Goal: Transaction & Acquisition: Obtain resource

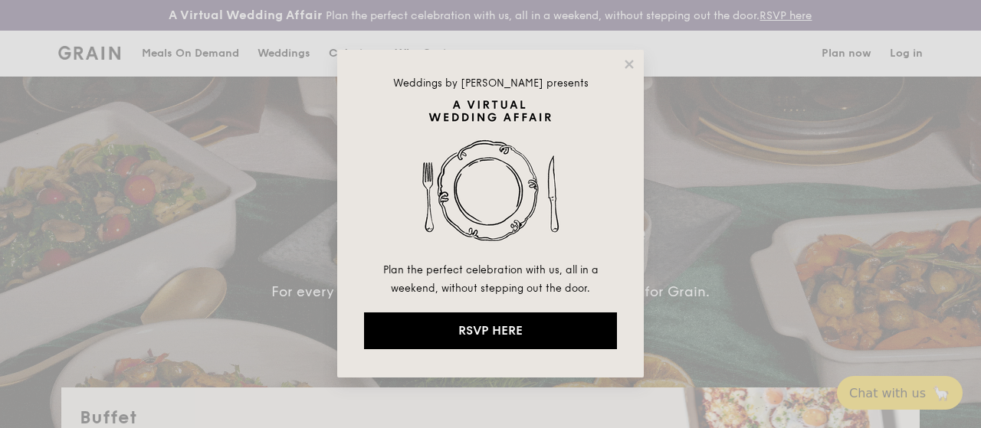
select select
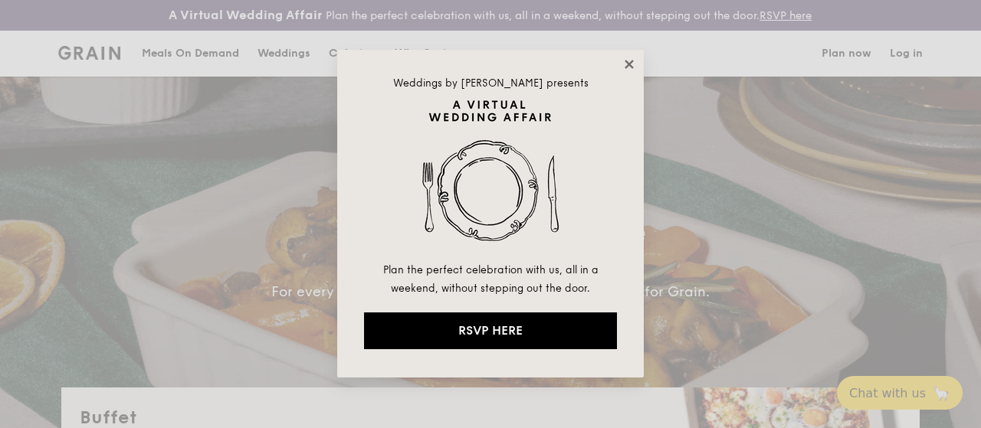
drag, startPoint x: 0, startPoint y: 0, endPoint x: 625, endPoint y: 63, distance: 627.8
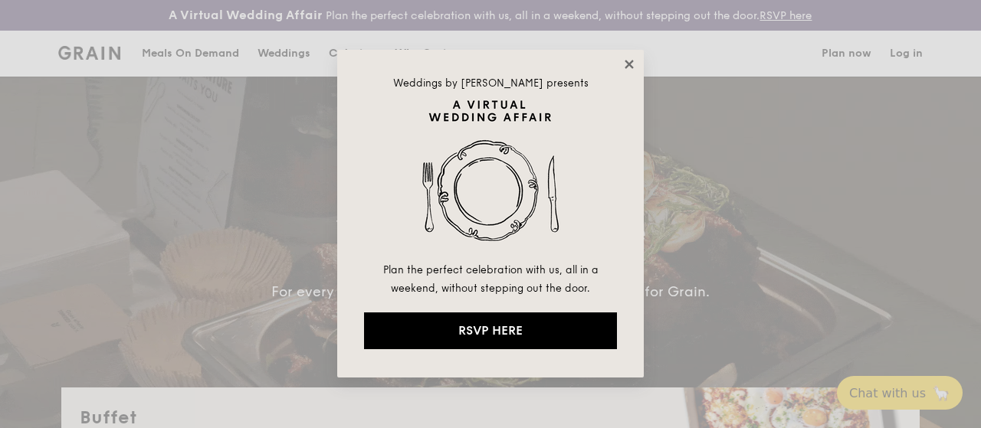
click at [625, 63] on icon at bounding box center [629, 64] width 14 height 14
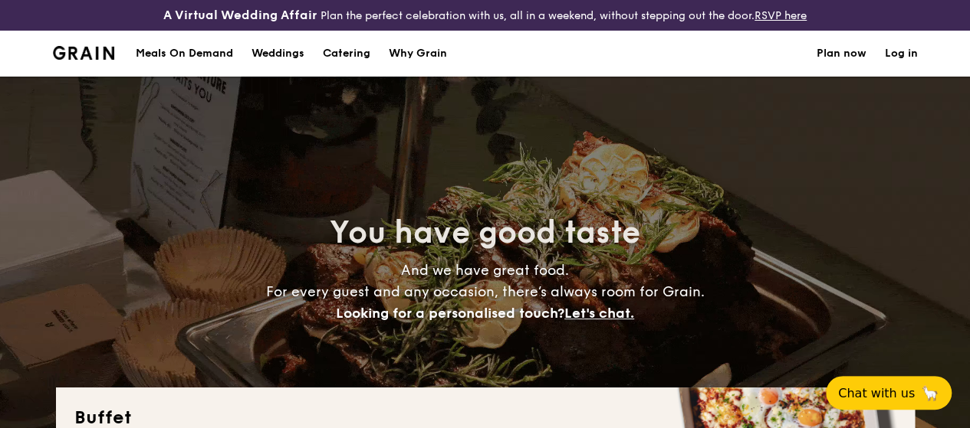
click at [351, 68] on h1 "Catering" at bounding box center [347, 54] width 48 height 46
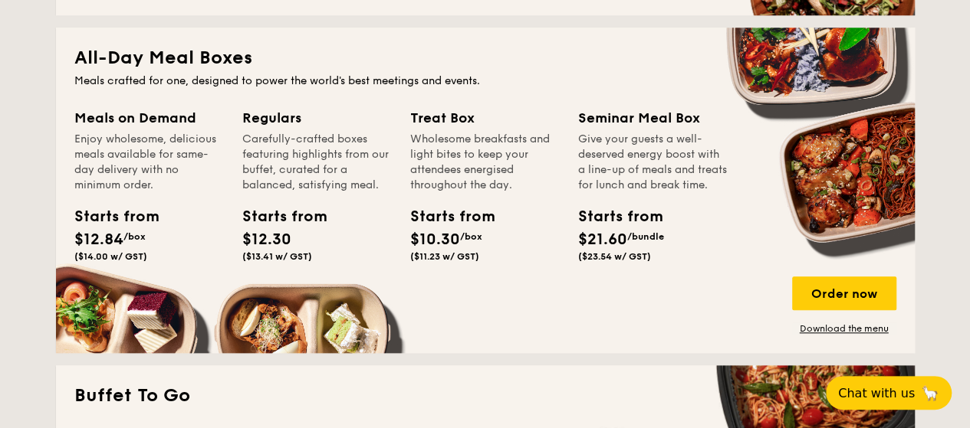
scroll to position [613, 0]
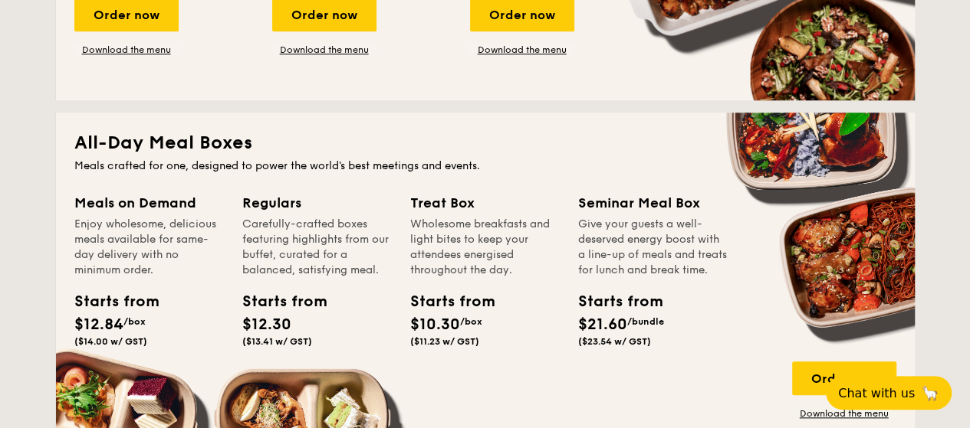
click at [104, 313] on div "Starts from" at bounding box center [108, 301] width 69 height 23
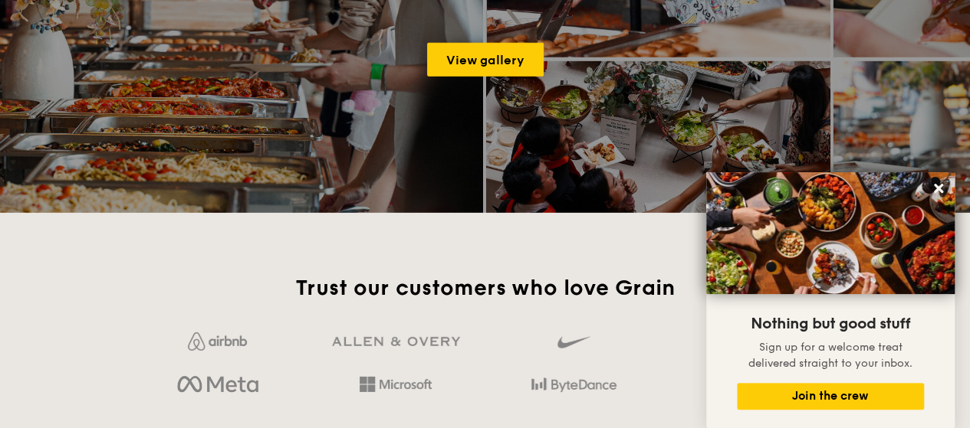
scroll to position [2223, 0]
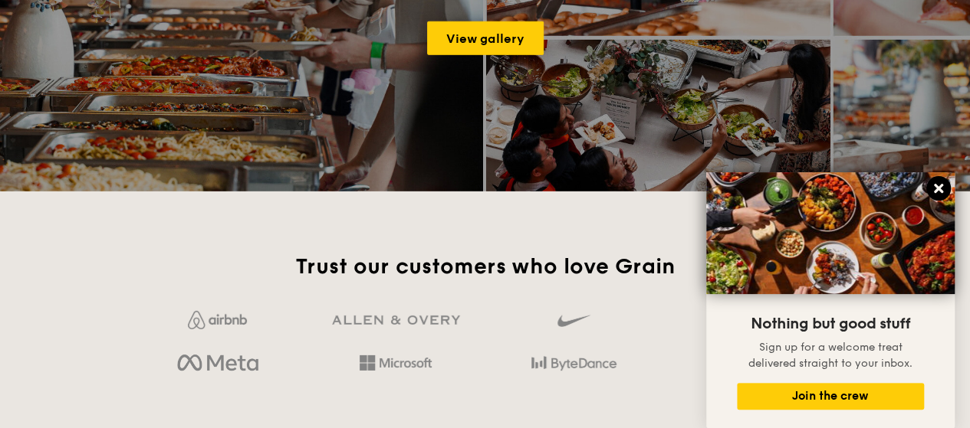
click at [937, 191] on icon at bounding box center [938, 188] width 9 height 9
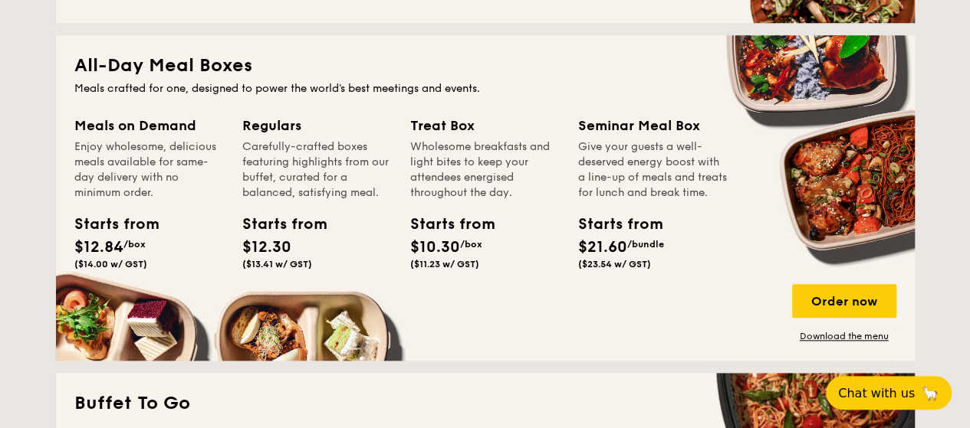
scroll to position [766, 0]
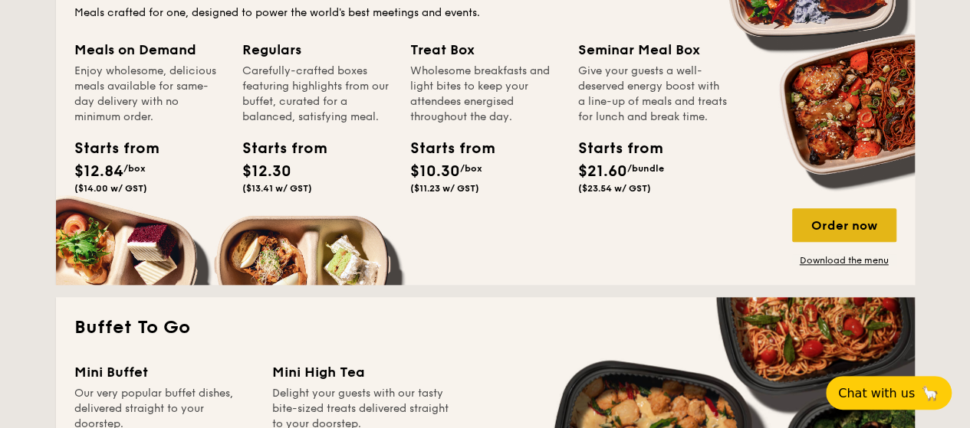
click at [850, 235] on div "Order now" at bounding box center [844, 225] width 104 height 34
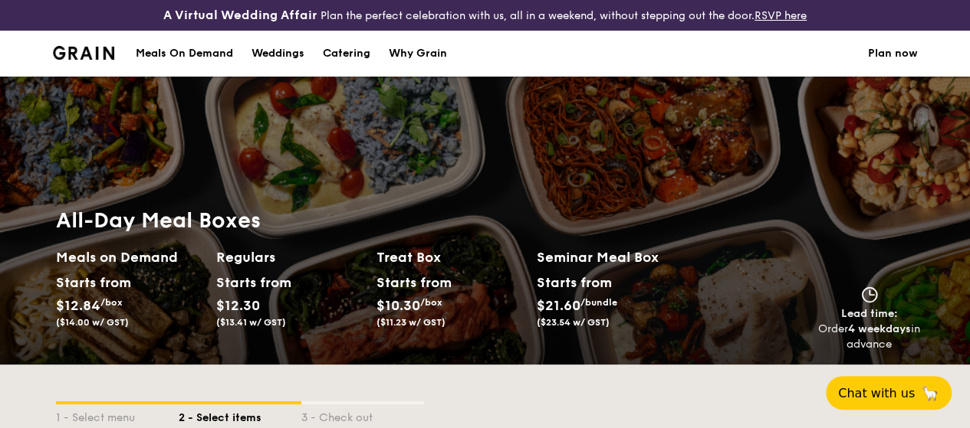
click at [170, 67] on div "Meals On Demand" at bounding box center [184, 54] width 97 height 46
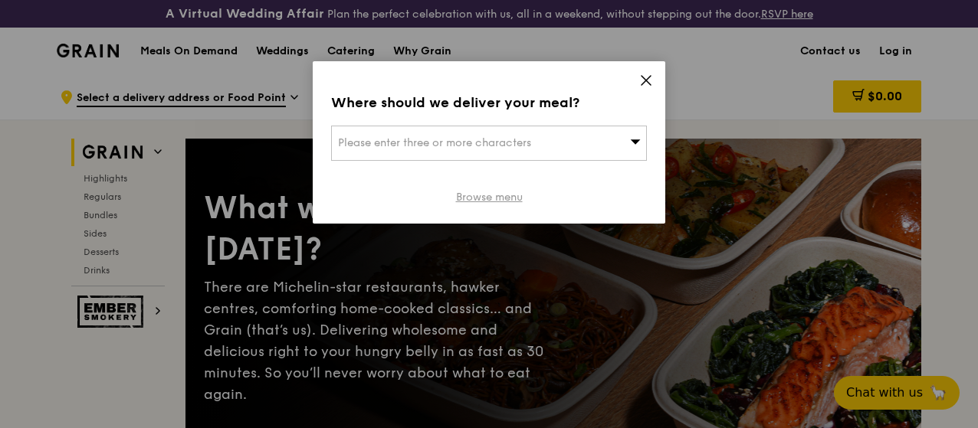
click at [474, 199] on link "Browse menu" at bounding box center [489, 197] width 67 height 15
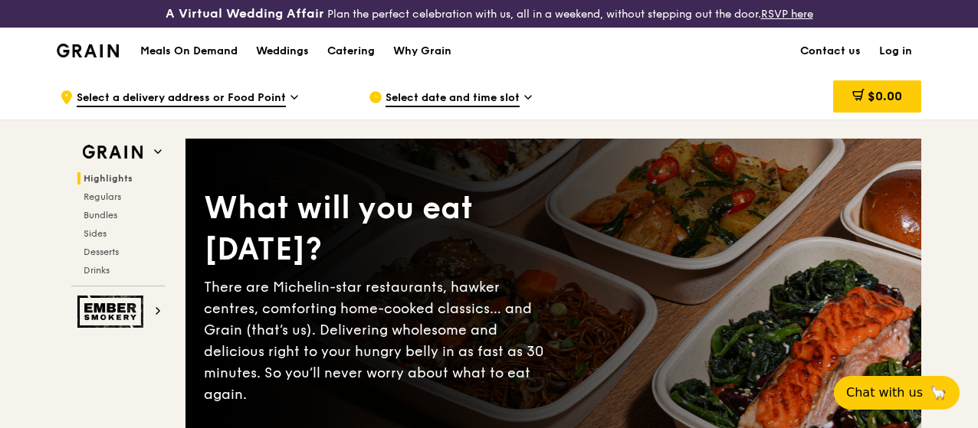
click at [100, 57] on img at bounding box center [88, 51] width 62 height 14
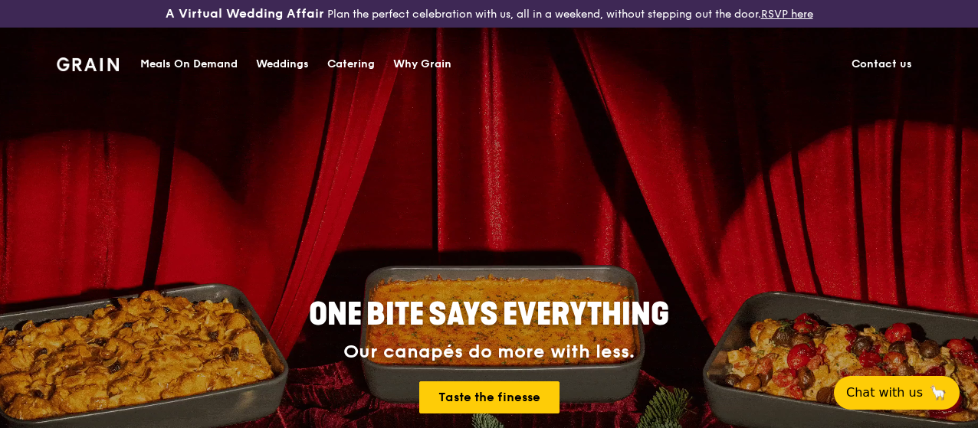
click at [216, 64] on div "Meals On Demand" at bounding box center [188, 64] width 97 height 46
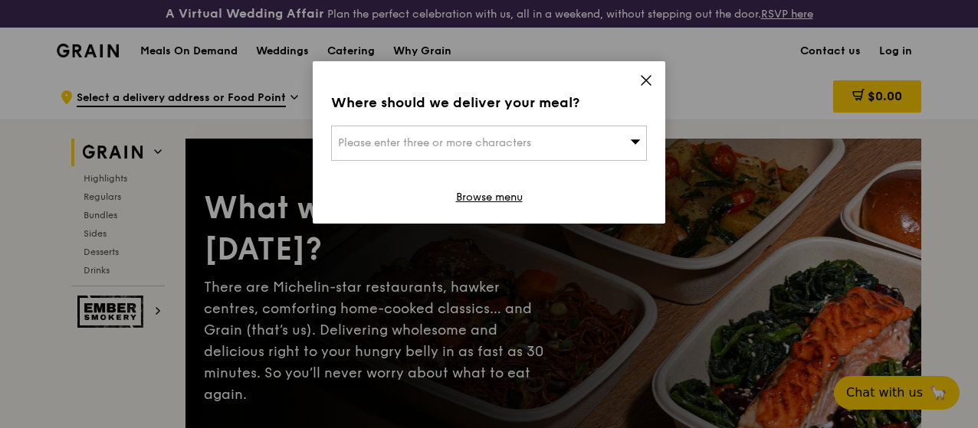
click at [651, 79] on icon at bounding box center [646, 81] width 14 height 14
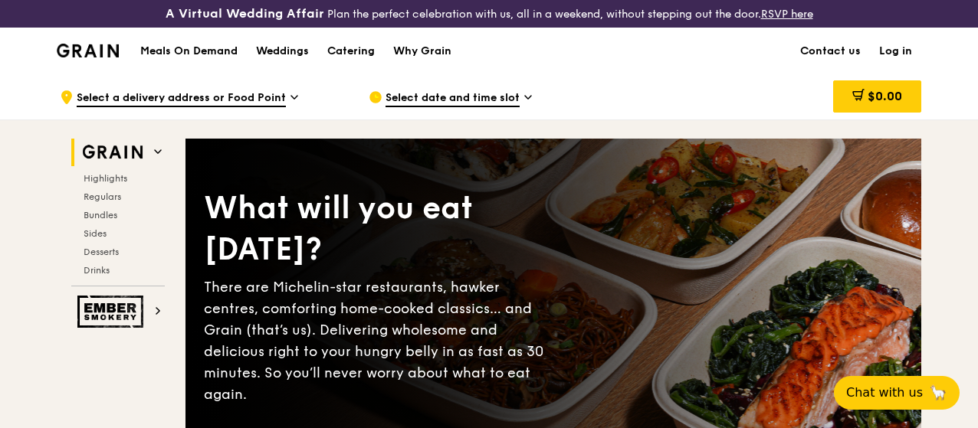
click at [80, 57] on img at bounding box center [88, 51] width 62 height 14
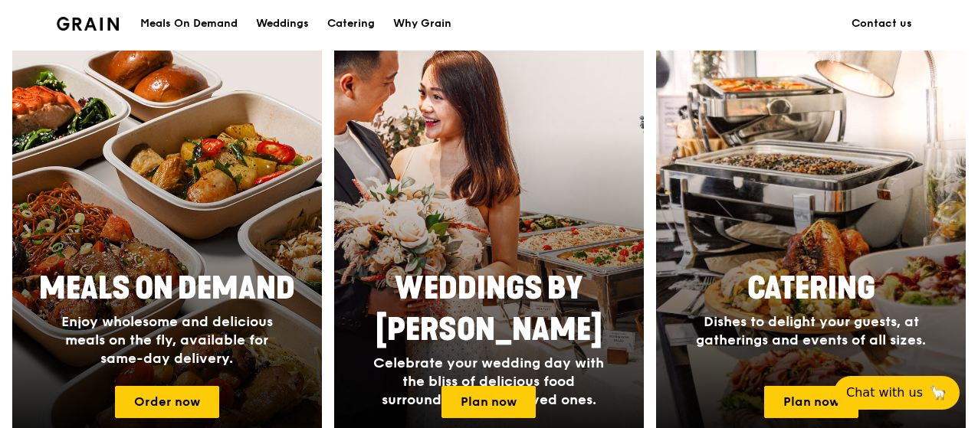
scroll to position [613, 0]
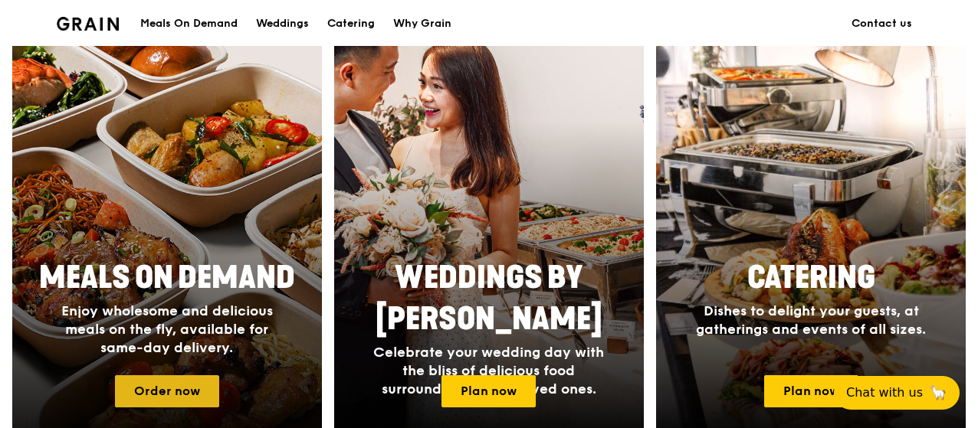
click at [170, 407] on link "Order now" at bounding box center [167, 392] width 104 height 32
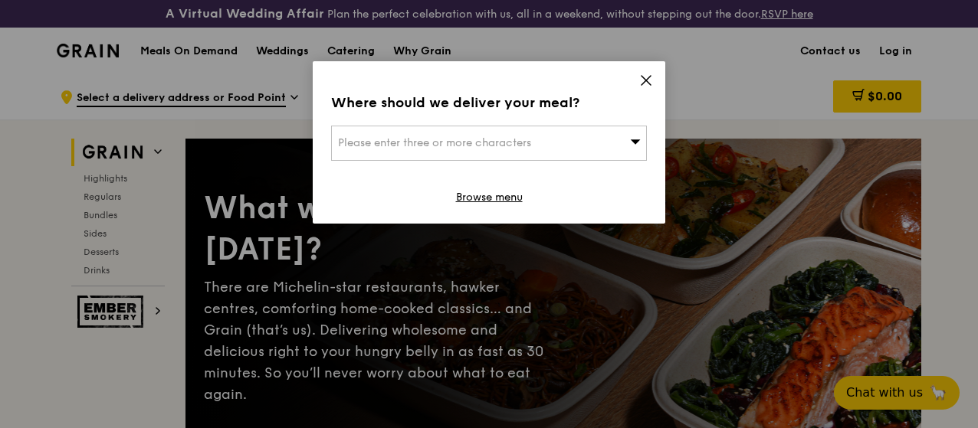
click at [645, 80] on icon at bounding box center [646, 80] width 9 height 9
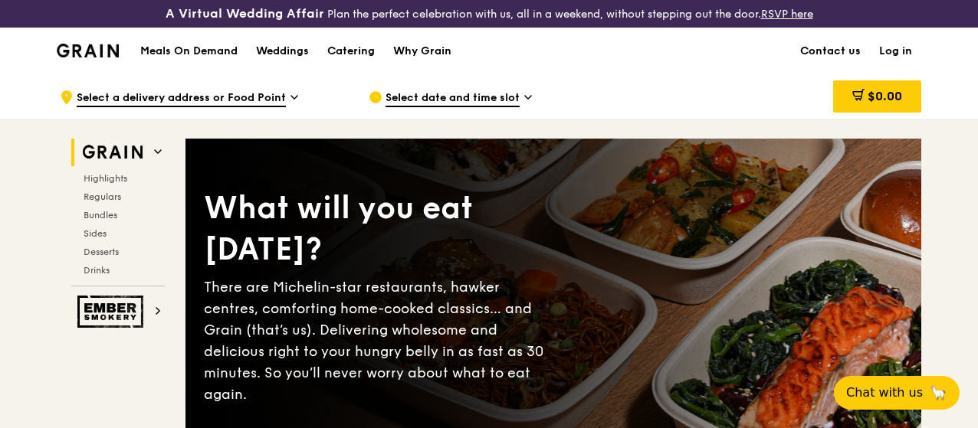
click at [98, 57] on img at bounding box center [88, 51] width 62 height 14
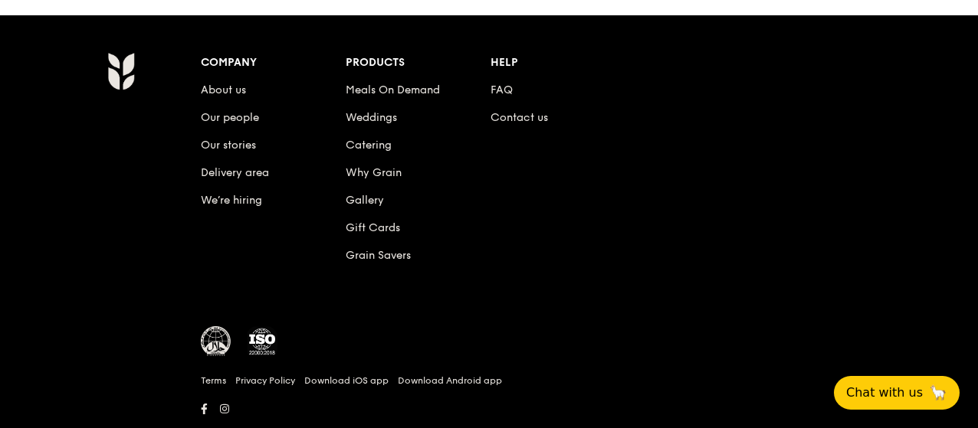
scroll to position [1657, 0]
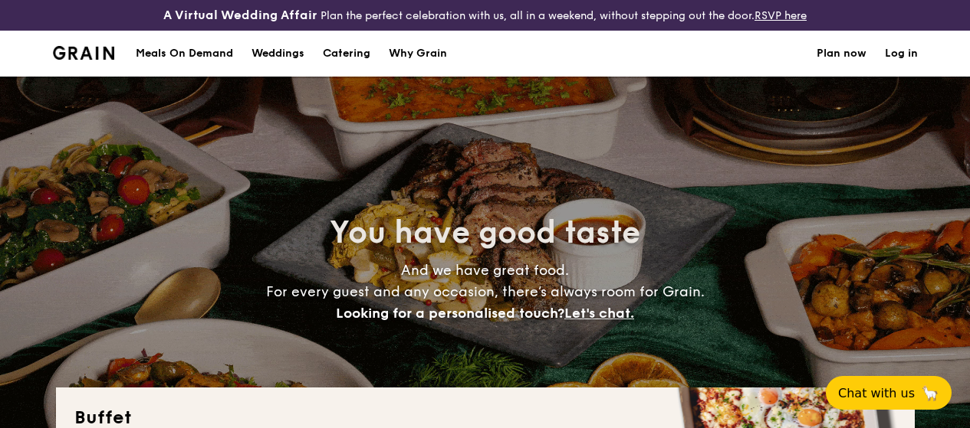
select select
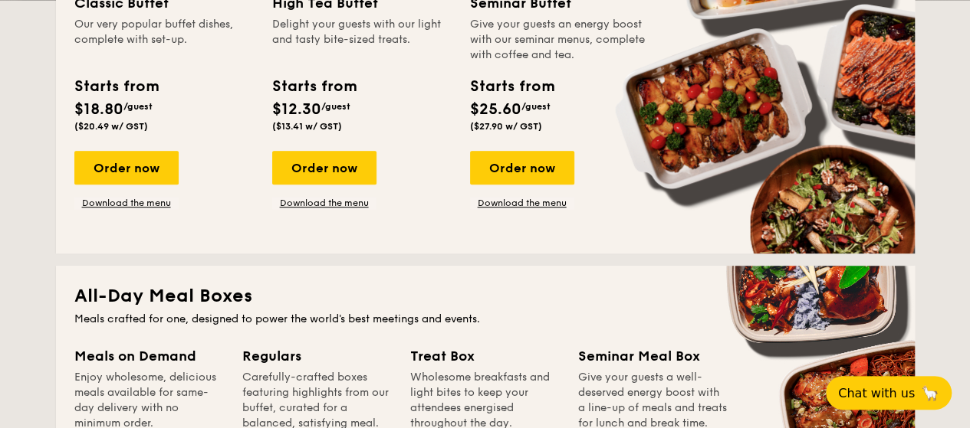
scroll to position [843, 0]
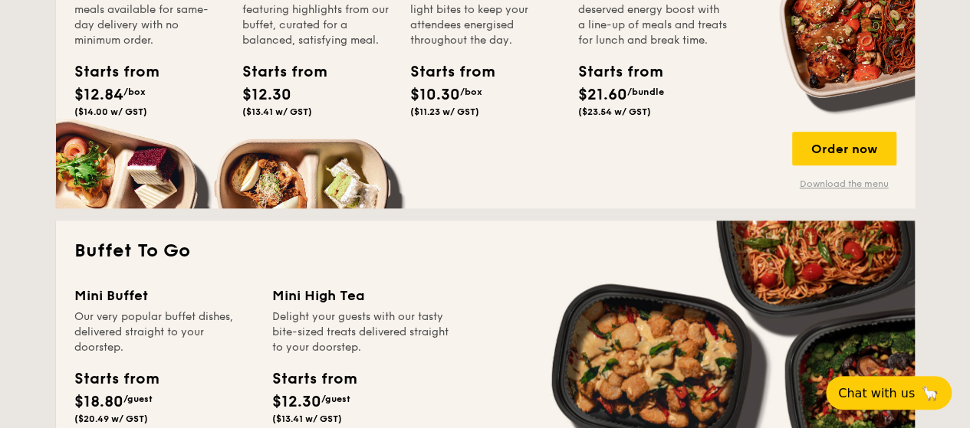
click at [863, 190] on link "Download the menu" at bounding box center [844, 184] width 104 height 12
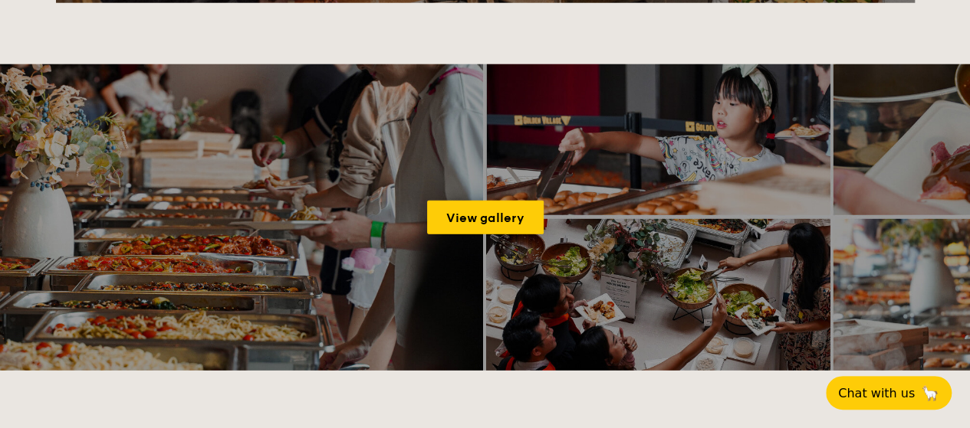
scroll to position [2223, 0]
